Goal: Transaction & Acquisition: Purchase product/service

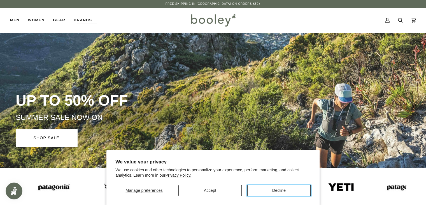
click at [271, 188] on button "Decline" at bounding box center [279, 190] width 63 height 11
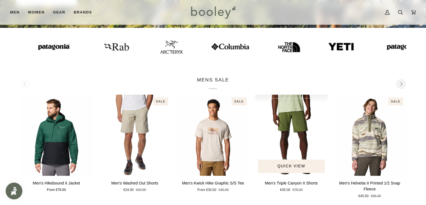
scroll to position [56, 0]
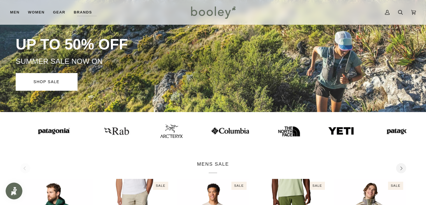
click at [278, 129] on img at bounding box center [289, 130] width 22 height 22
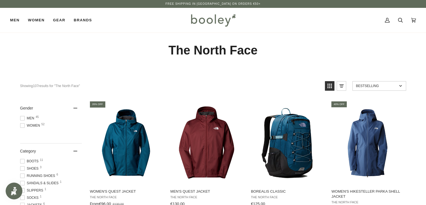
click at [21, 127] on span at bounding box center [22, 125] width 4 height 4
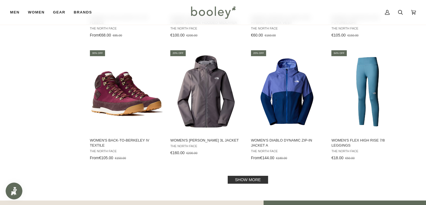
scroll to position [561, 0]
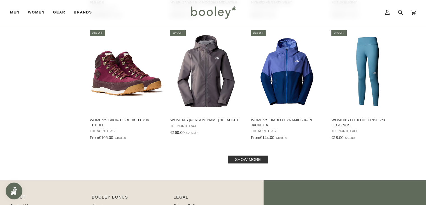
click at [251, 158] on link "Show more" at bounding box center [248, 159] width 40 height 8
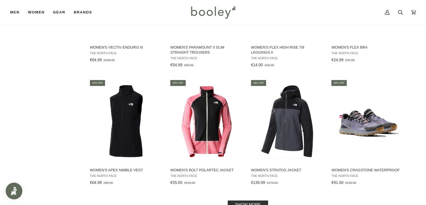
scroll to position [1234, 0]
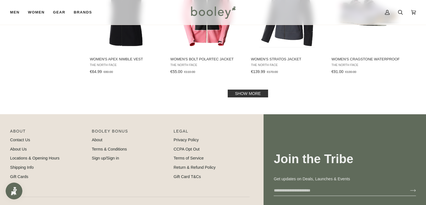
click at [231, 94] on link "Show more" at bounding box center [248, 93] width 40 height 8
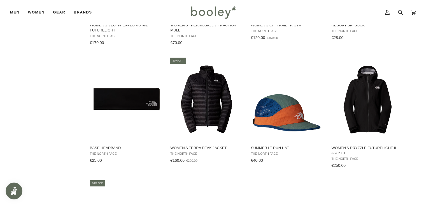
scroll to position [1374, 0]
